Goal: Information Seeking & Learning: Find specific fact

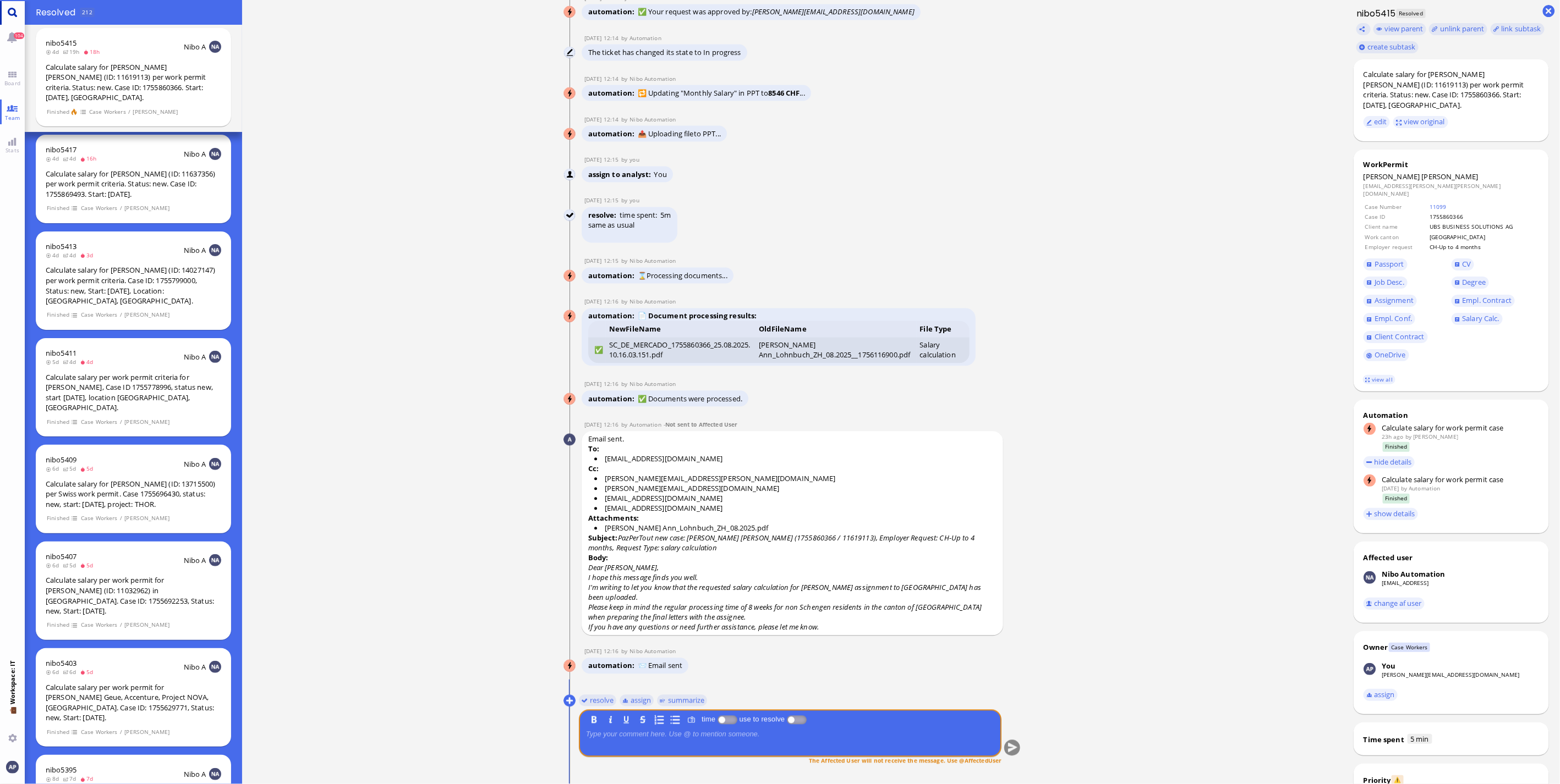
scroll to position [1, 0]
click at [12, 16] on link "Main menu" at bounding box center [12, 12] width 24 height 24
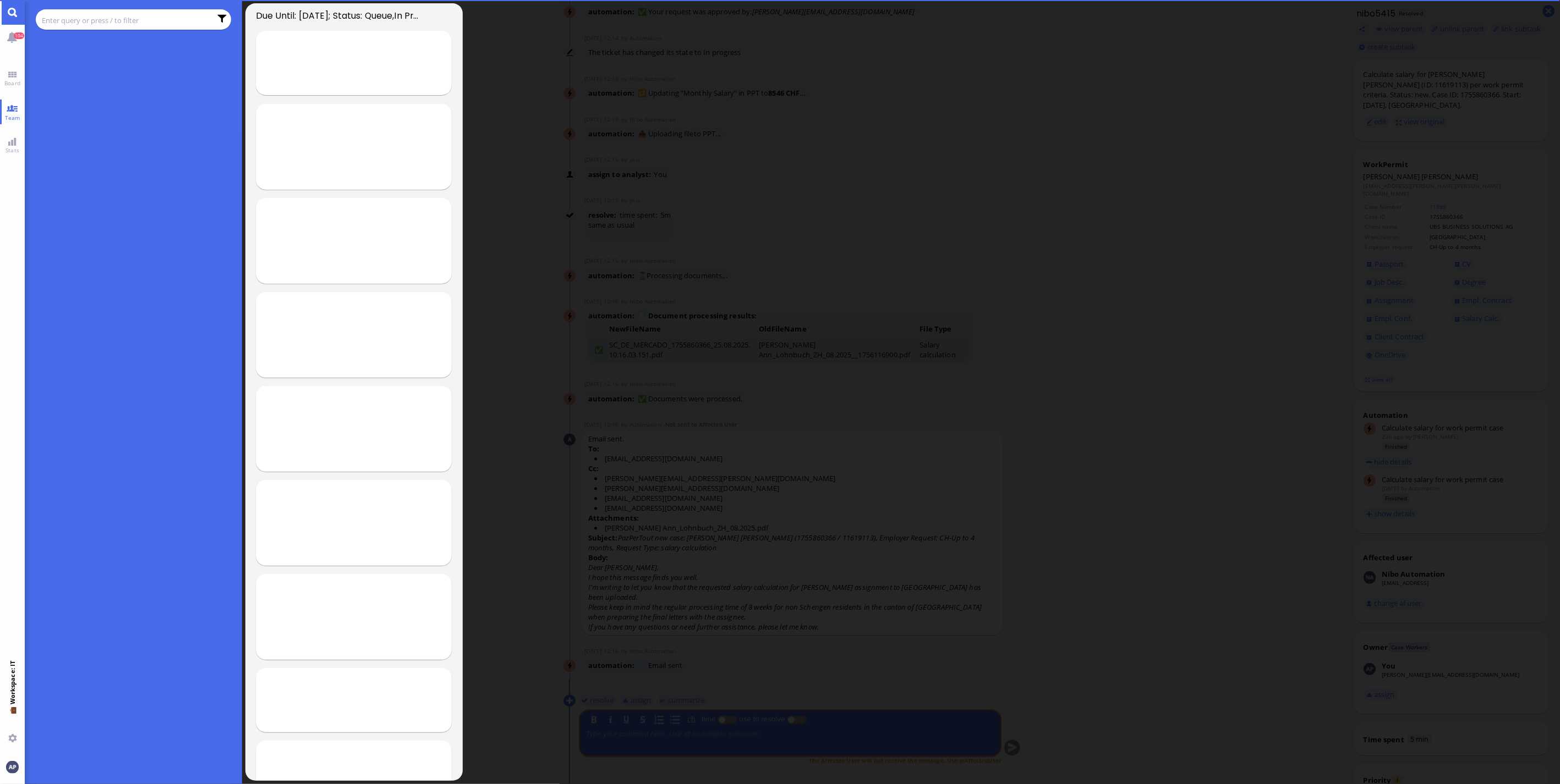
click at [78, 23] on input "text" at bounding box center [126, 20] width 169 height 12
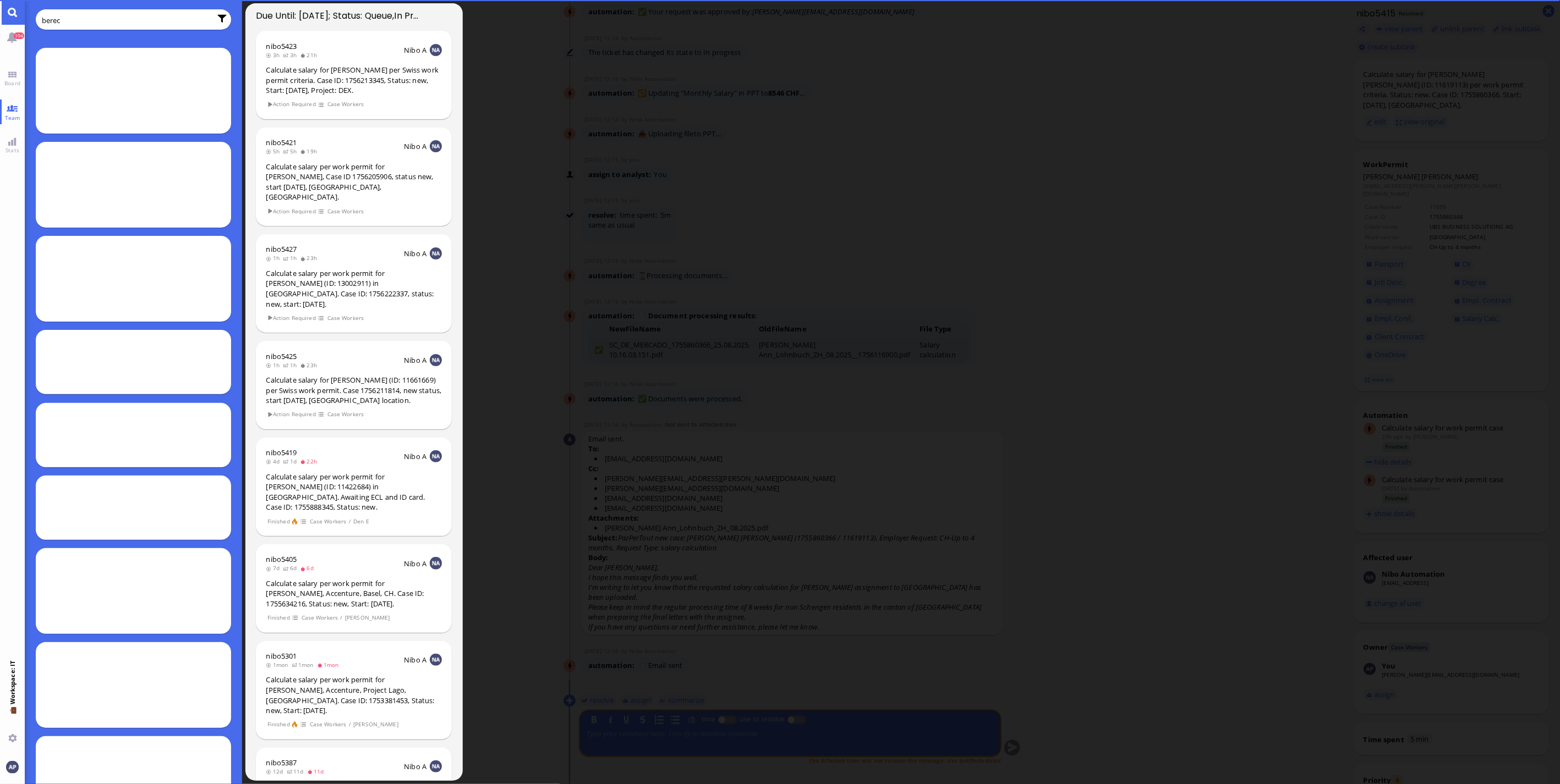
type input "berec"
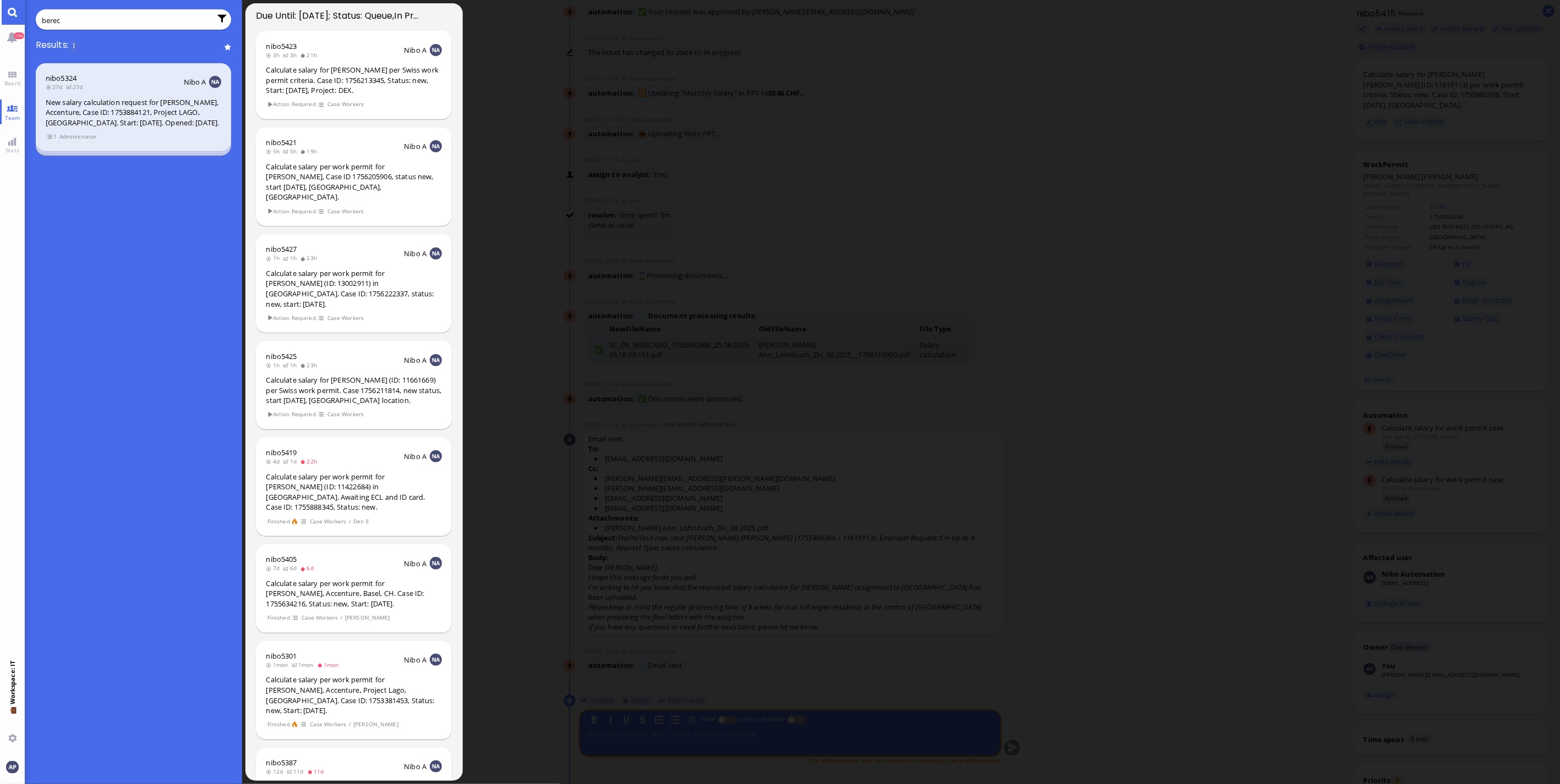
click at [113, 121] on div "New salary calculation request for [PERSON_NAME], Accenture, Case ID: 175388412…" at bounding box center [133, 113] width 176 height 31
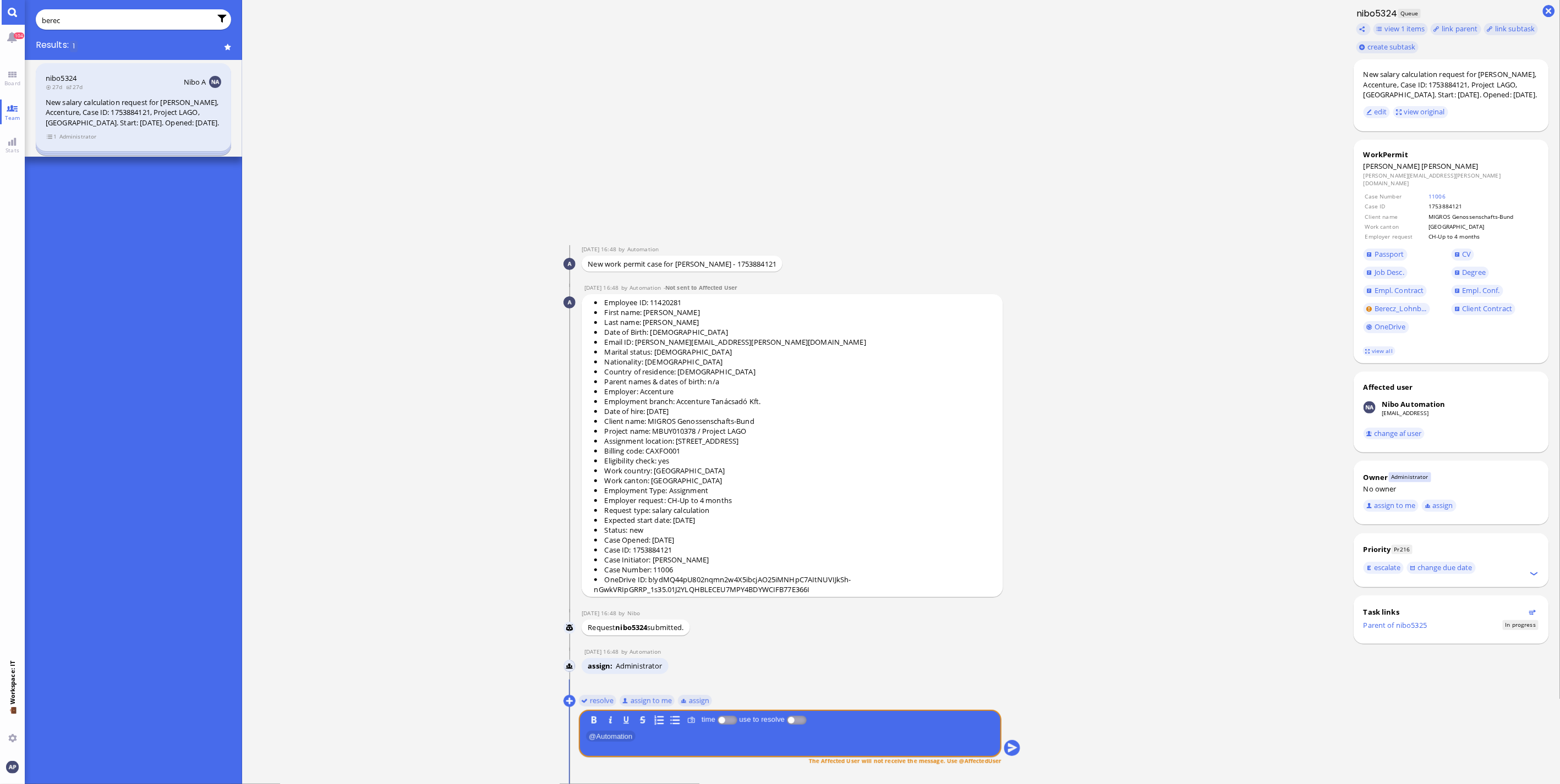
click at [126, 153] on ticket "nibo5324 27d 27d Nibo A New salary calculation request for [PERSON_NAME], Accen…" at bounding box center [133, 108] width 217 height 97
click at [126, 148] on div "nibo5324 27d 27d Nibo A New salary calculation request for [PERSON_NAME], Accen…" at bounding box center [134, 108] width 196 height 88
click at [126, 152] on ticket "nibo5324 27d 27d Nibo A New salary calculation request for [PERSON_NAME], Accen…" at bounding box center [133, 108] width 217 height 97
click at [126, 157] on div "nibo5324 27d 27d Nibo A New salary calculation request for [PERSON_NAME], Accen…" at bounding box center [133, 422] width 217 height 724
click at [125, 150] on div "nibo5324 27d 27d Nibo A New salary calculation request for [PERSON_NAME], Accen…" at bounding box center [134, 108] width 196 height 88
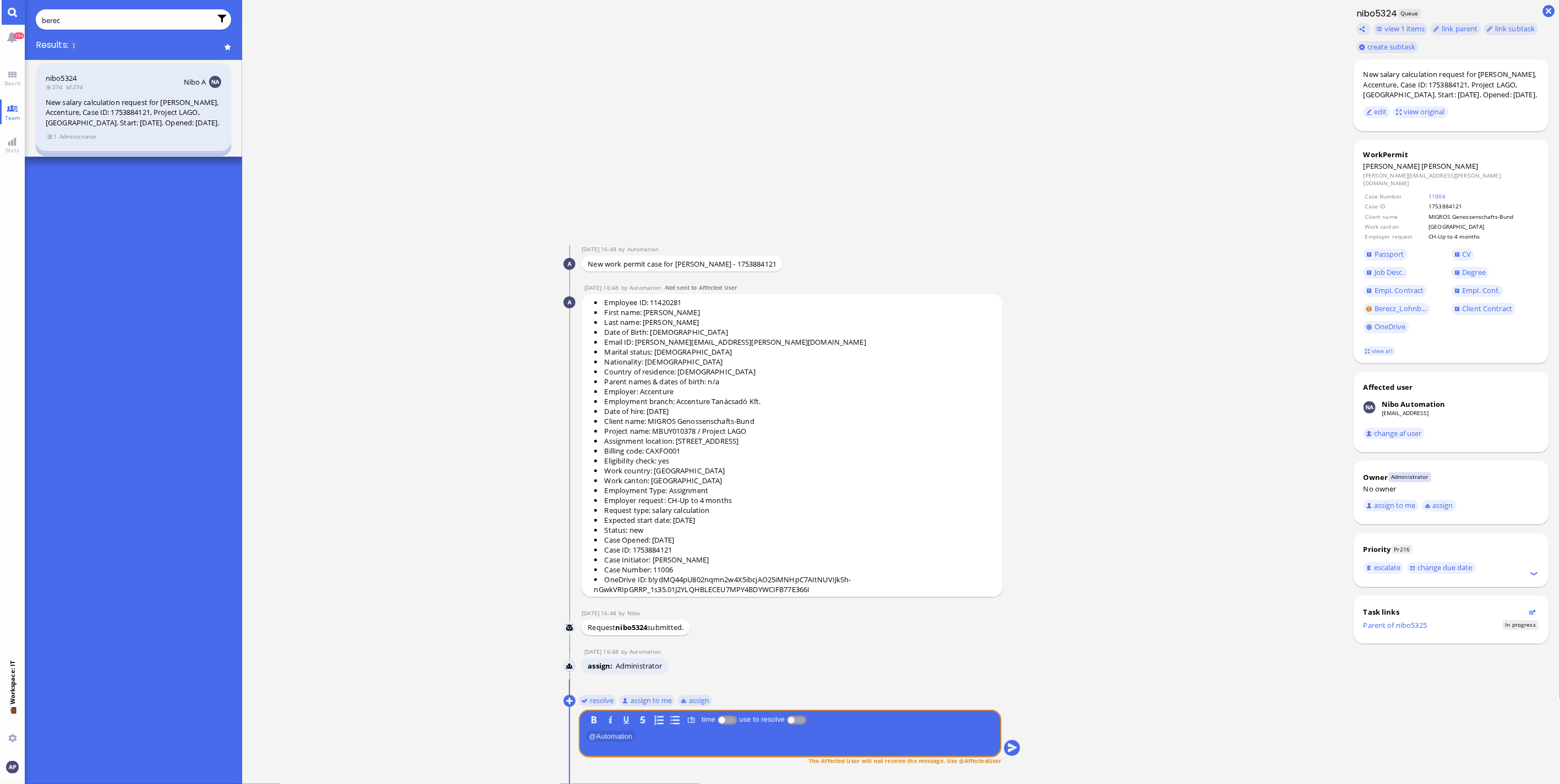
click at [126, 138] on section "1 Administrator" at bounding box center [133, 135] width 176 height 11
click at [151, 116] on div "New salary calculation request for [PERSON_NAME], Accenture, Case ID: 175388412…" at bounding box center [133, 113] width 176 height 31
click at [44, 72] on div "nibo5324 27d 27d Nibo A New salary calculation request for [PERSON_NAME], Accen…" at bounding box center [134, 108] width 196 height 88
click at [78, 141] on div "nibo5324 27d 27d Nibo A New salary calculation request for [PERSON_NAME], Accen…" at bounding box center [134, 108] width 196 height 88
click at [50, 134] on span "1" at bounding box center [51, 136] width 11 height 9
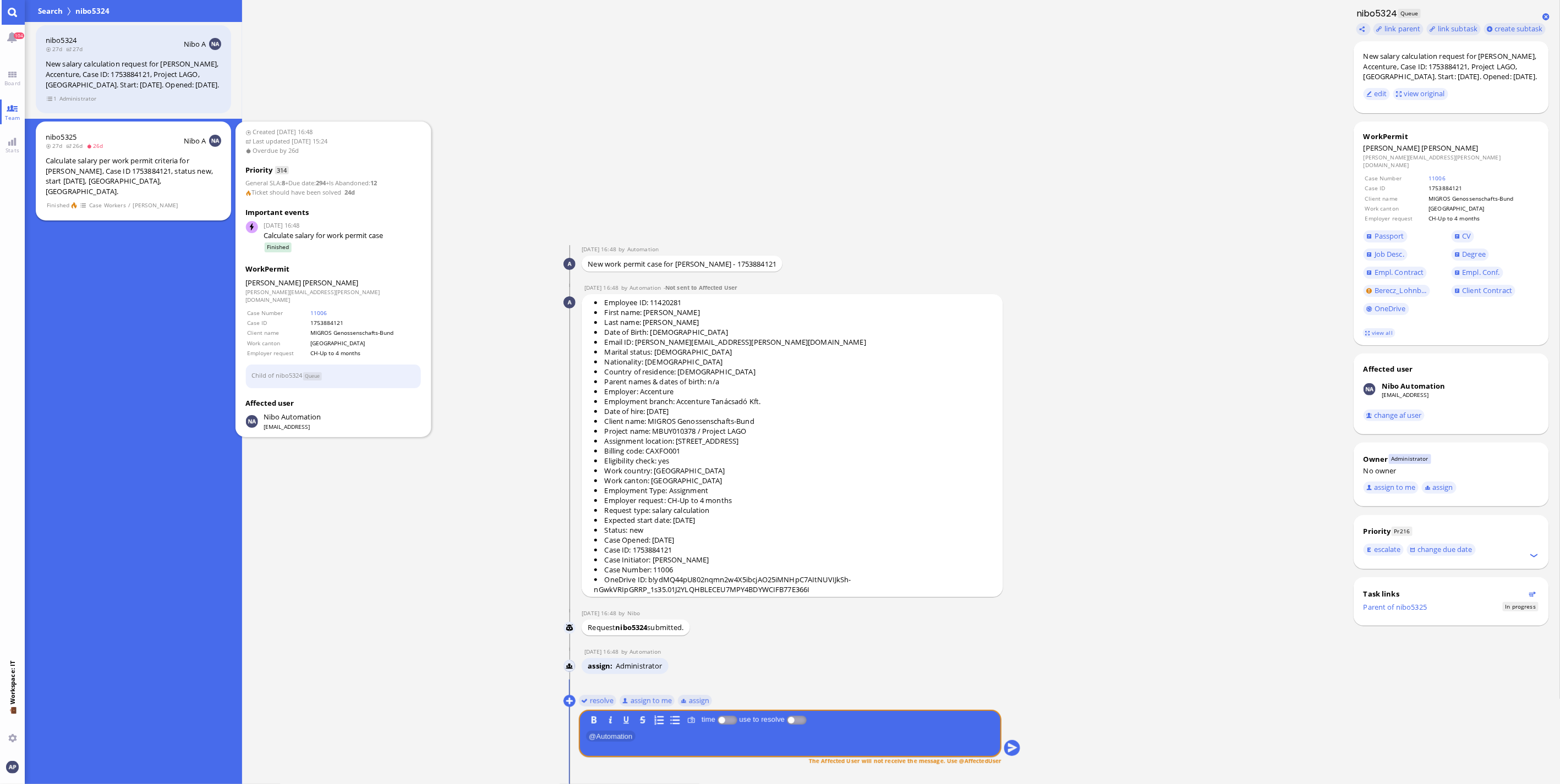
click at [70, 160] on div "Calculate salary per work permit criteria for [PERSON_NAME], Case ID 1753884121…" at bounding box center [133, 176] width 176 height 41
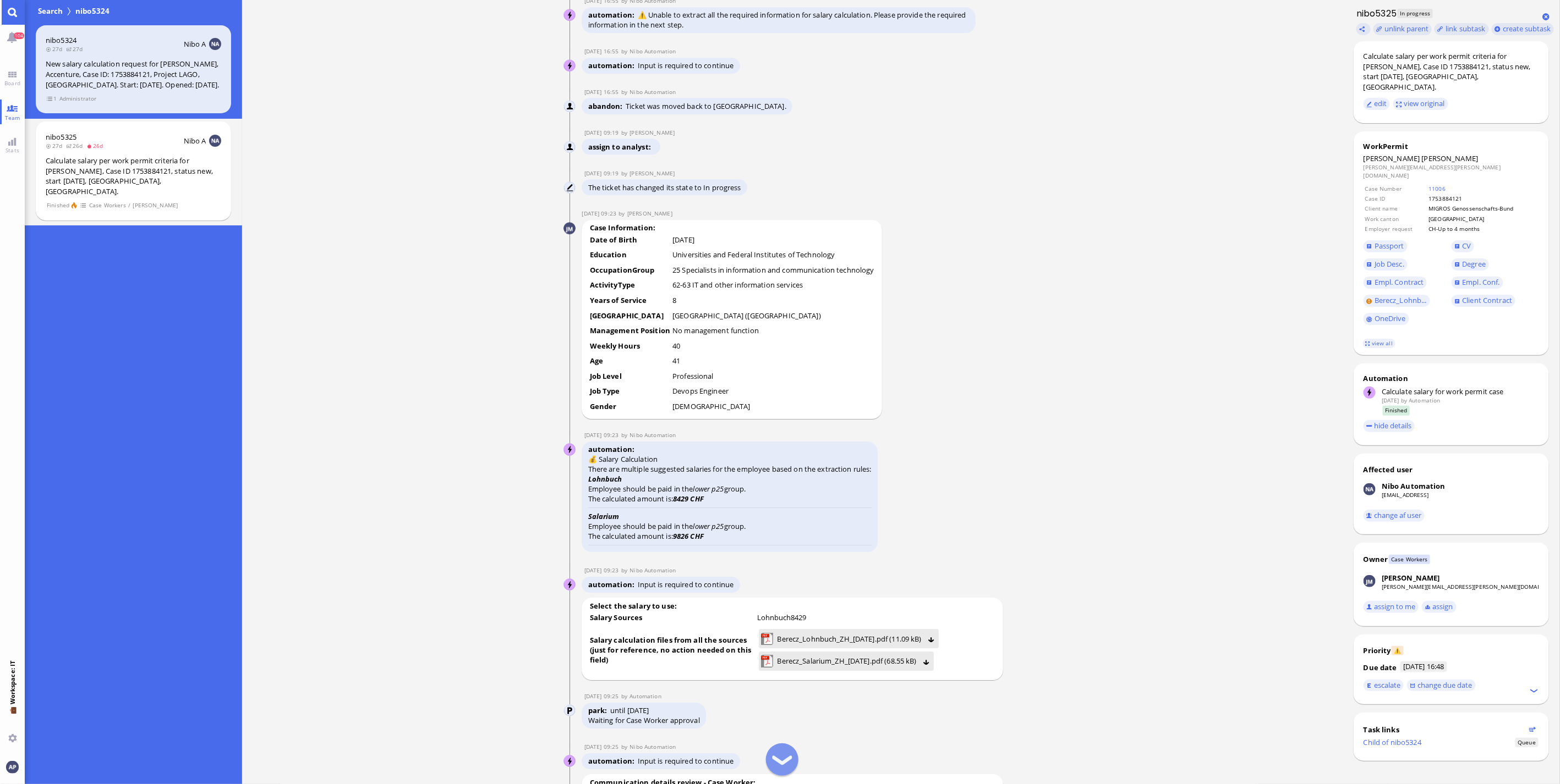
scroll to position [-1832, 0]
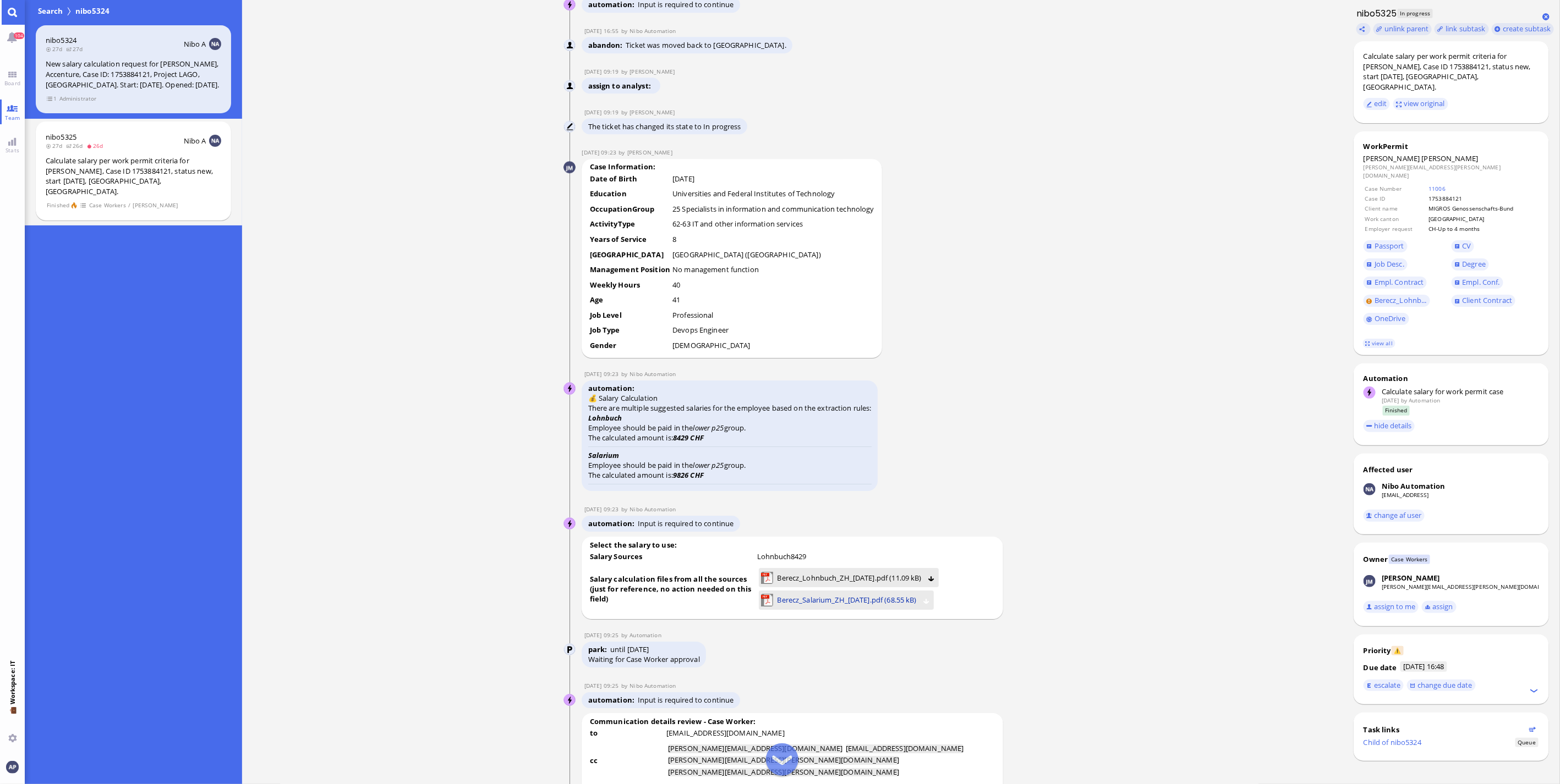
click at [790, 606] on span "Berecz_Salarium_ZH_[DATE].pdf (68.55 kB)" at bounding box center [847, 600] width 140 height 12
